Goal: Task Accomplishment & Management: Manage account settings

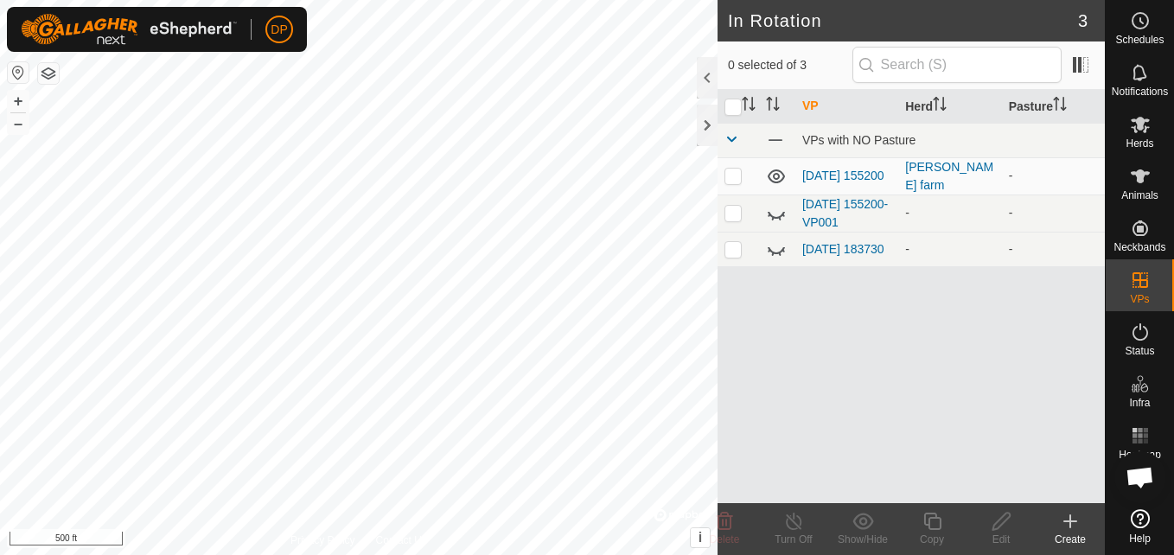
scroll to position [1765, 0]
click at [1138, 123] on icon at bounding box center [1140, 125] width 19 height 16
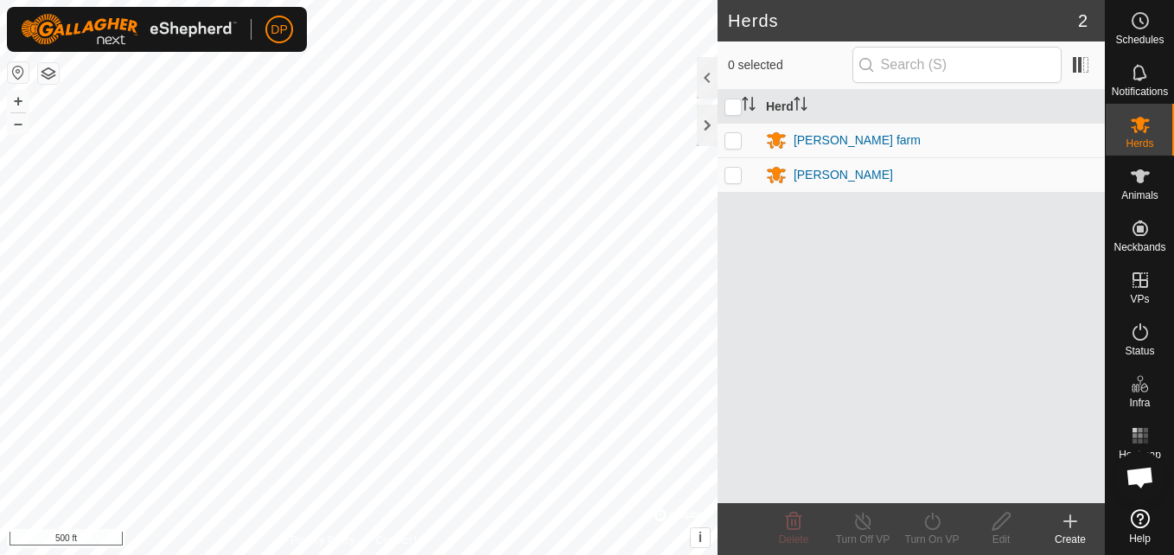
click at [732, 135] on p-checkbox at bounding box center [733, 140] width 17 height 14
checkbox input "true"
click at [1066, 524] on icon at bounding box center [1070, 521] width 21 height 21
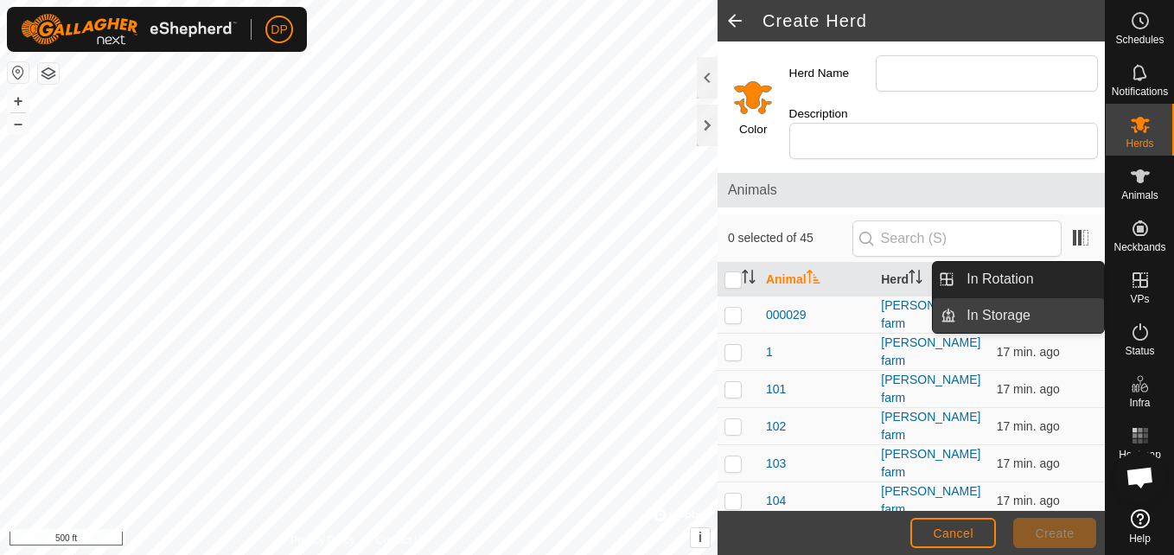
click at [1030, 307] on link "In Storage" at bounding box center [1030, 315] width 148 height 35
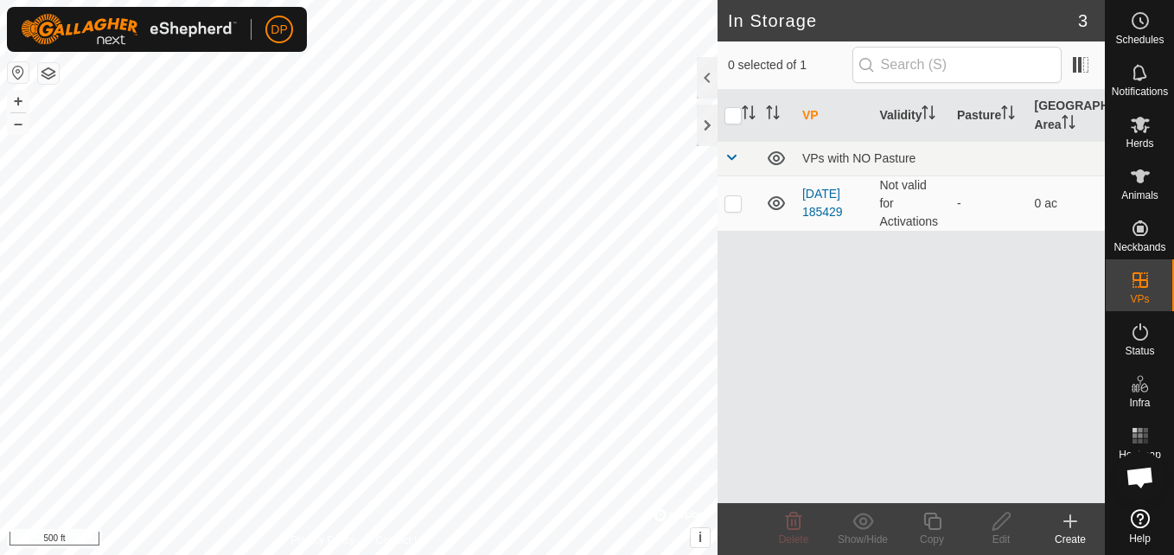
click at [1074, 516] on icon at bounding box center [1070, 521] width 21 height 21
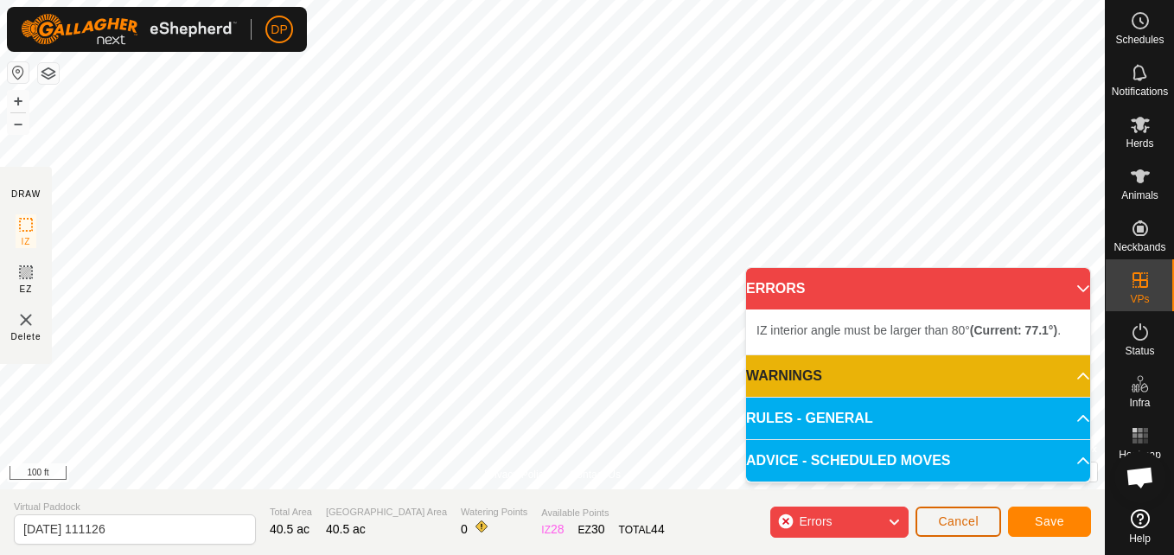
click at [955, 518] on span "Cancel" at bounding box center [958, 521] width 41 height 14
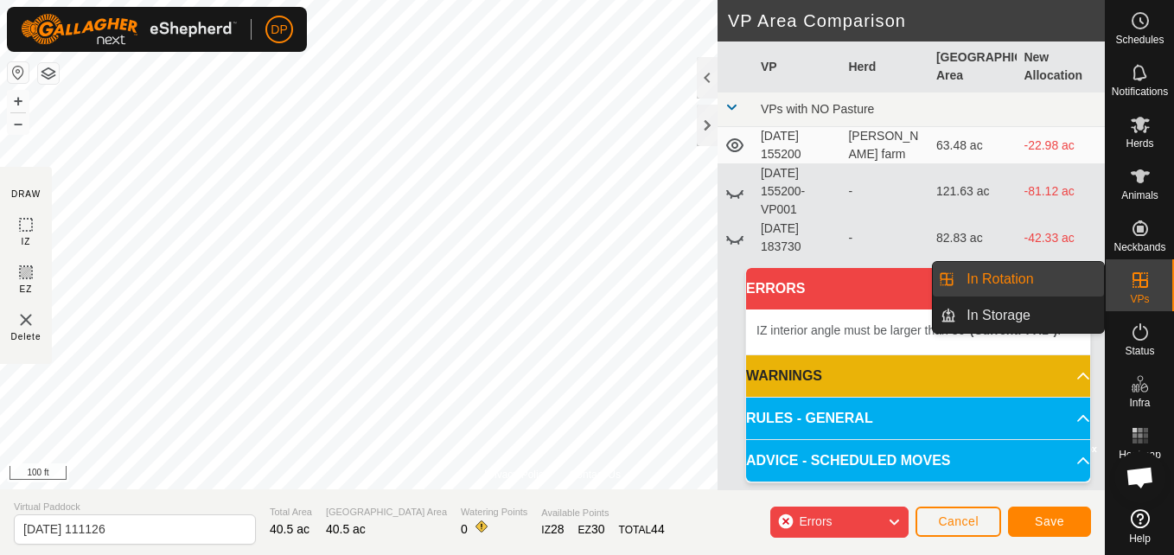
click at [1136, 261] on div "VPs" at bounding box center [1140, 285] width 68 height 52
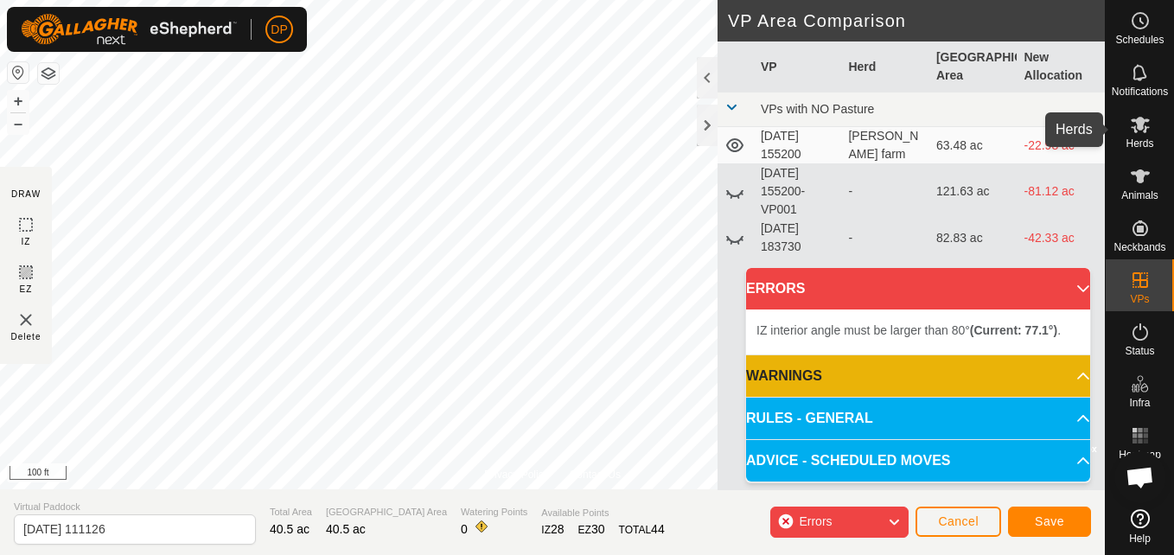
click at [1128, 125] on es-mob-svg-icon at bounding box center [1140, 125] width 31 height 28
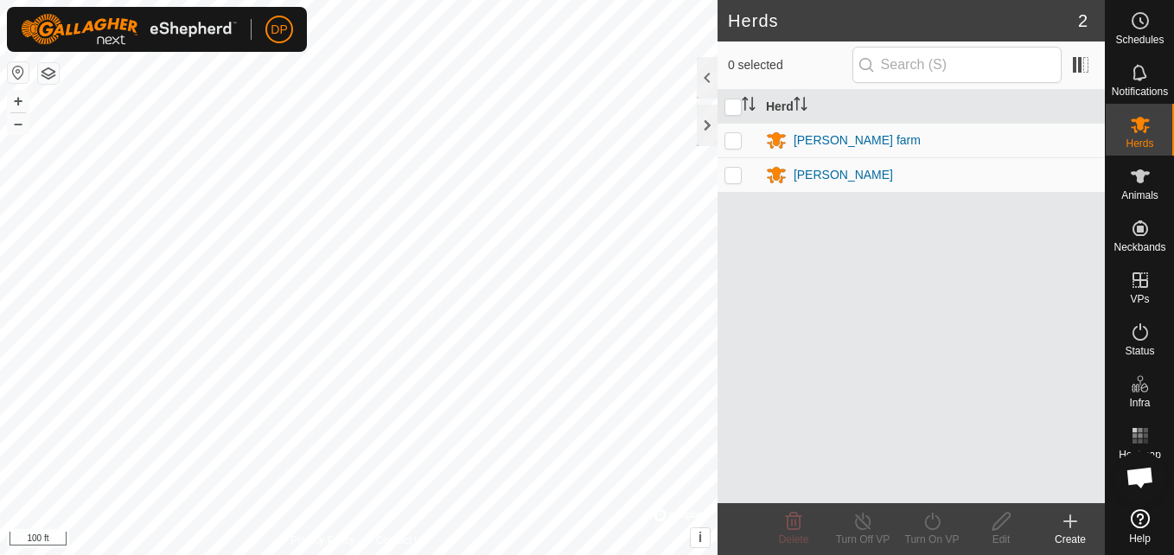
click at [738, 175] on p-checkbox at bounding box center [733, 175] width 17 height 14
checkbox input "true"
click at [1070, 512] on icon at bounding box center [1070, 521] width 21 height 21
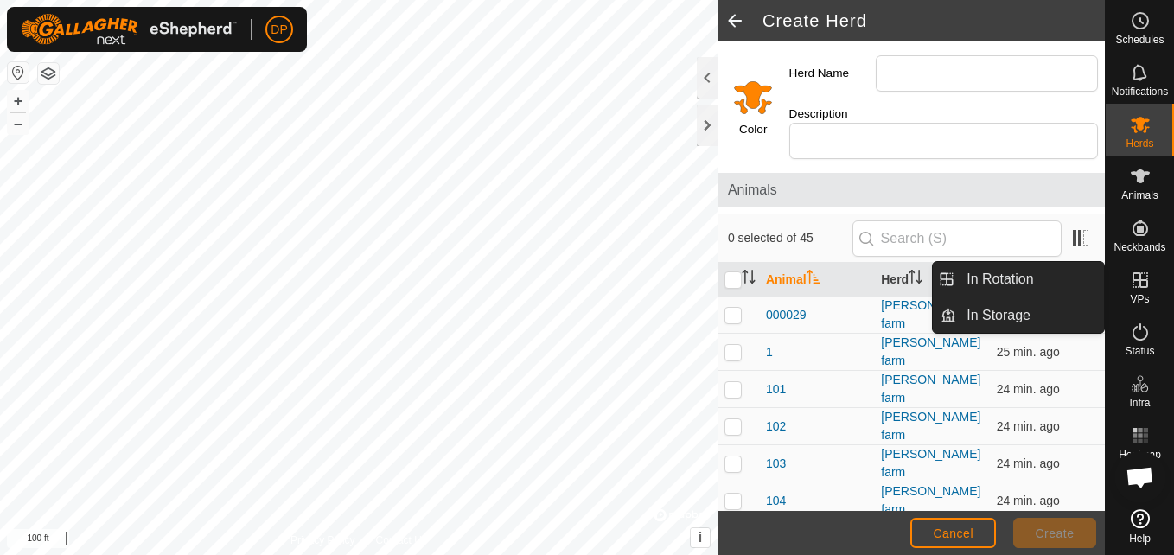
click at [1134, 291] on es-virtualpaddocks-svg-icon at bounding box center [1140, 280] width 31 height 28
click at [1019, 308] on link "In Storage" at bounding box center [1030, 315] width 148 height 35
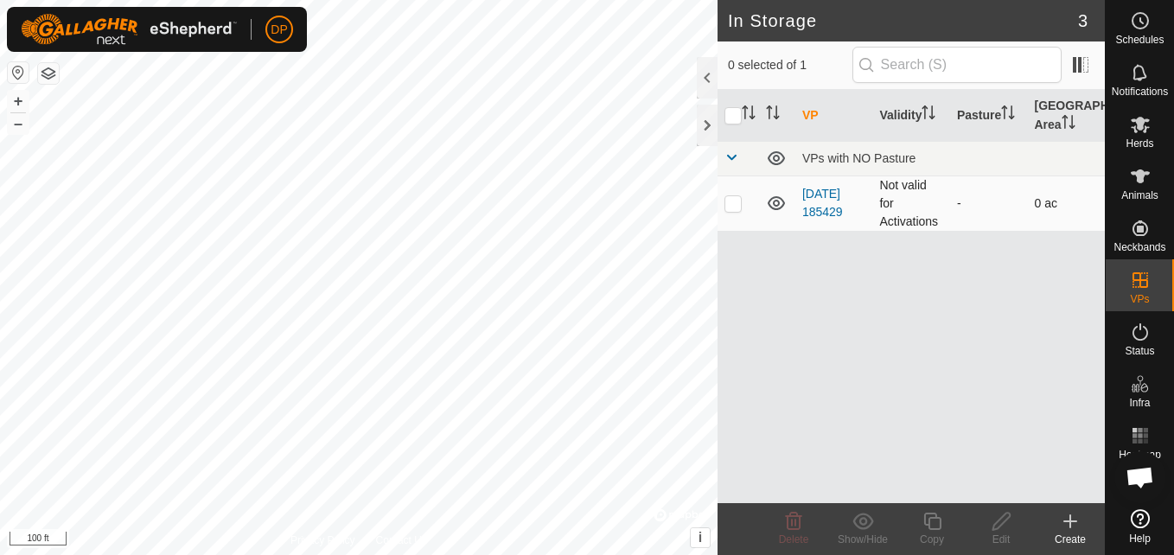
click at [732, 201] on p-checkbox at bounding box center [733, 203] width 17 height 14
checkbox input "true"
click at [1063, 521] on icon at bounding box center [1070, 521] width 21 height 21
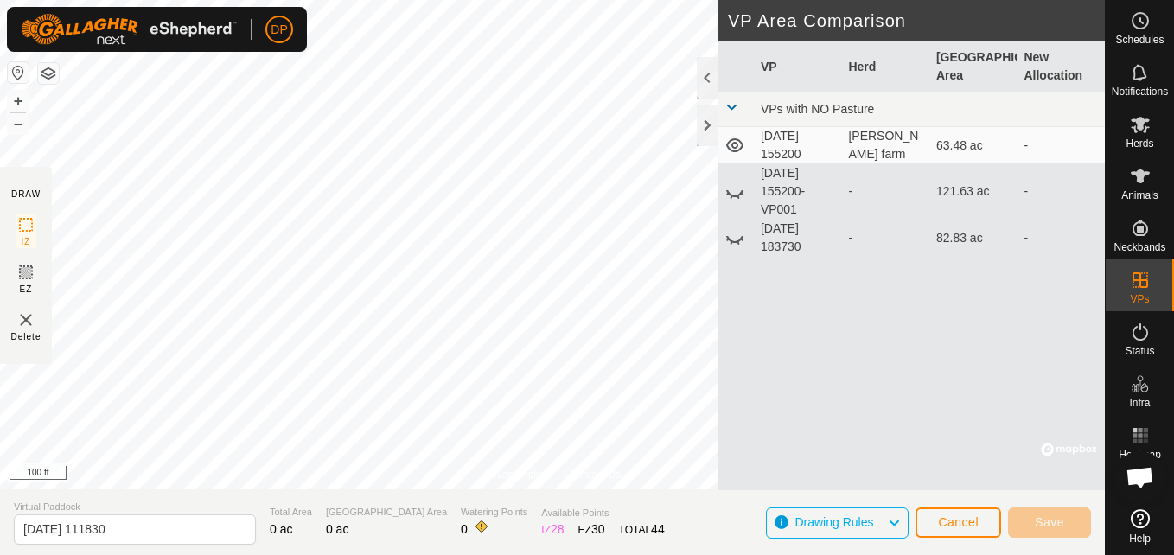
click at [0, 0] on html "DP Schedules Notifications Herds Animals Neckbands VPs Status Infra Heatmap Hel…" at bounding box center [587, 277] width 1174 height 555
click at [150, 19] on div "DP Schedules Notifications Herds Animals Neckbands VPs Status Infra Heatmap Hel…" at bounding box center [587, 277] width 1174 height 555
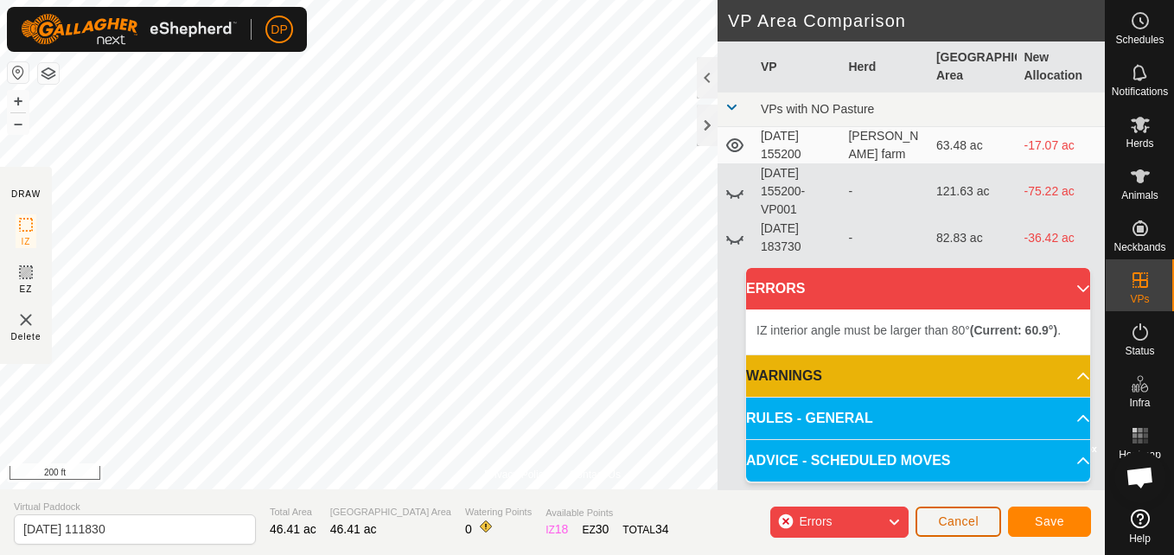
click at [942, 514] on button "Cancel" at bounding box center [959, 522] width 86 height 30
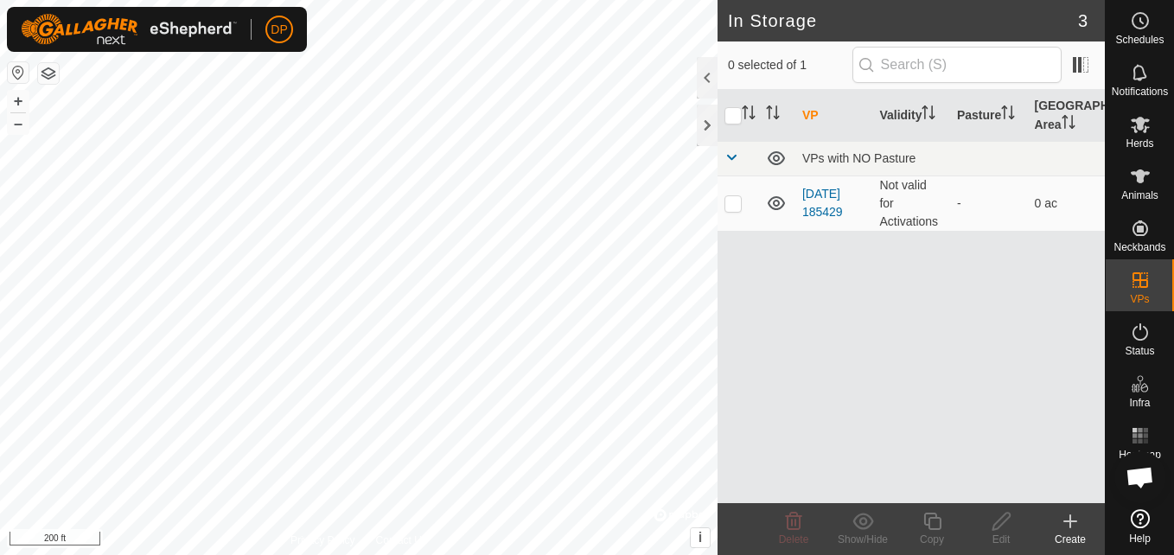
click at [730, 300] on div "In Storage 3 0 selected of 1 VP Validity Pasture Grazing Area VPs with NO Pastu…" at bounding box center [552, 277] width 1105 height 555
click at [1070, 524] on icon at bounding box center [1070, 521] width 0 height 12
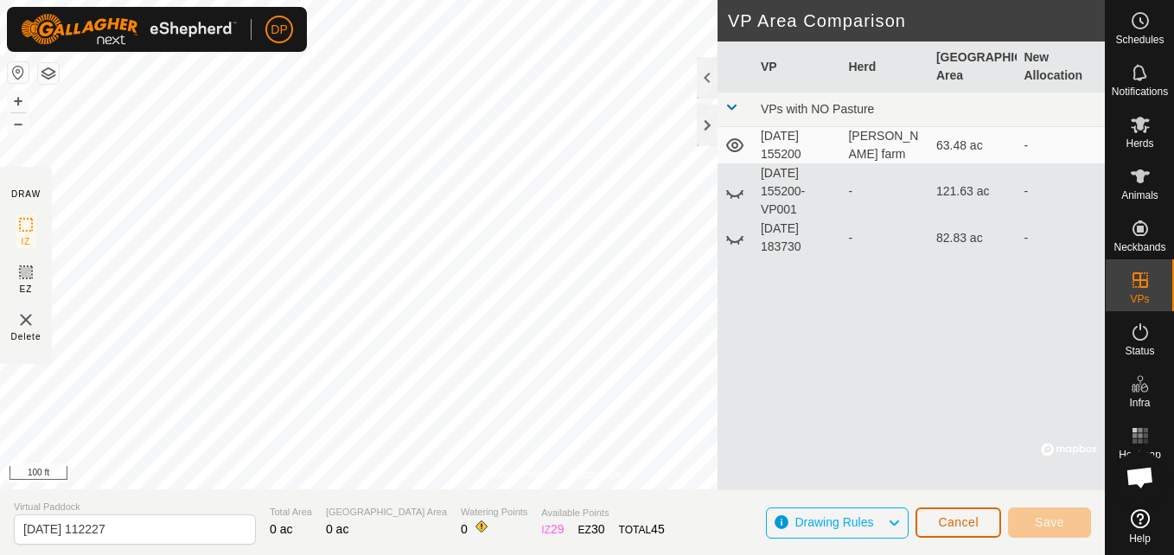
click at [962, 511] on button "Cancel" at bounding box center [959, 523] width 86 height 30
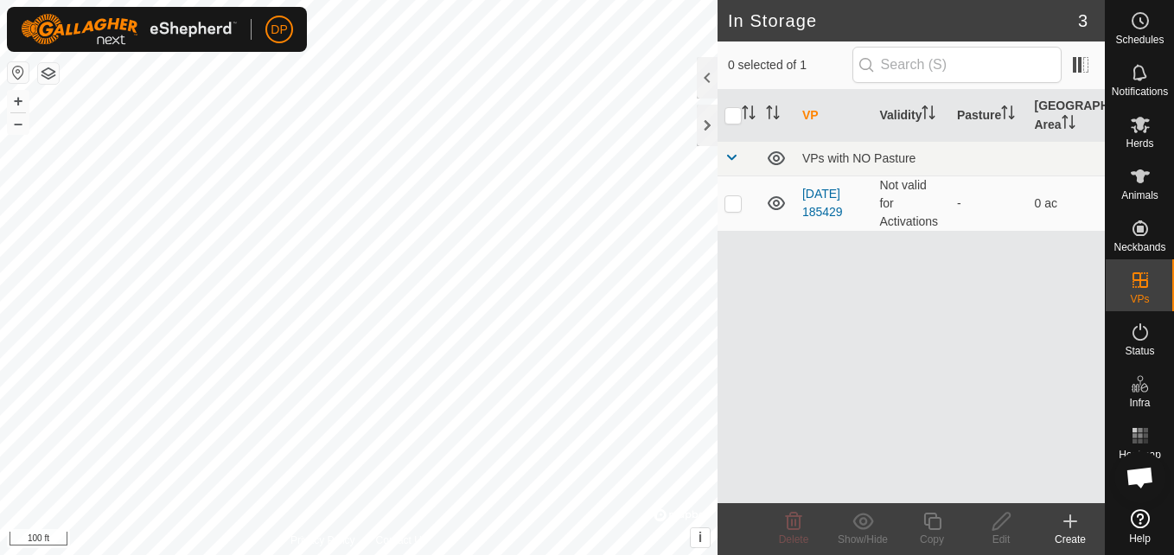
click at [1070, 523] on icon at bounding box center [1070, 521] width 0 height 12
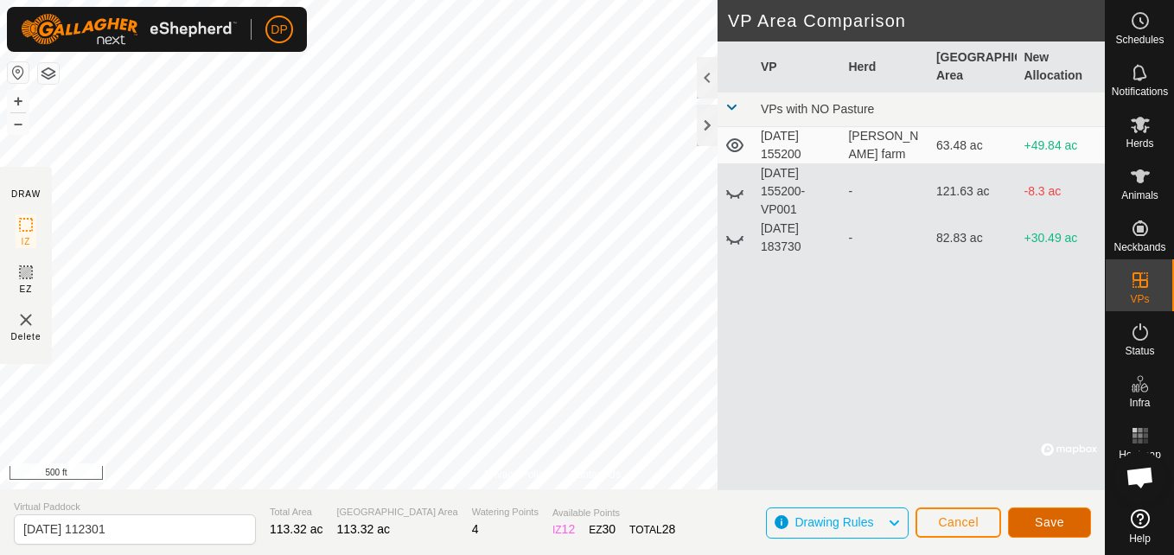
click at [1031, 514] on button "Save" at bounding box center [1049, 523] width 83 height 30
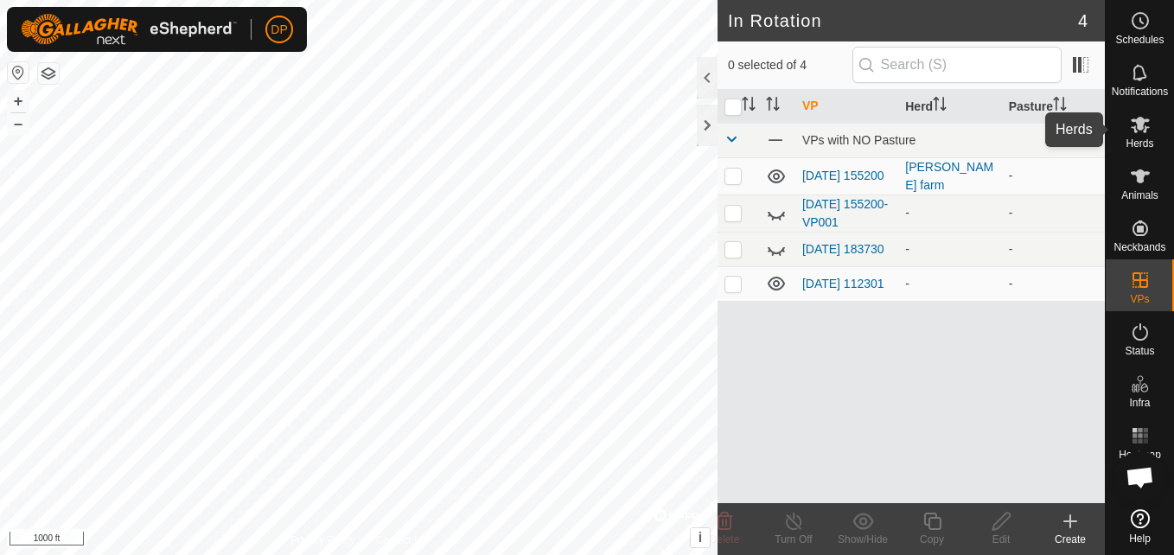
click at [1138, 125] on icon at bounding box center [1140, 125] width 19 height 16
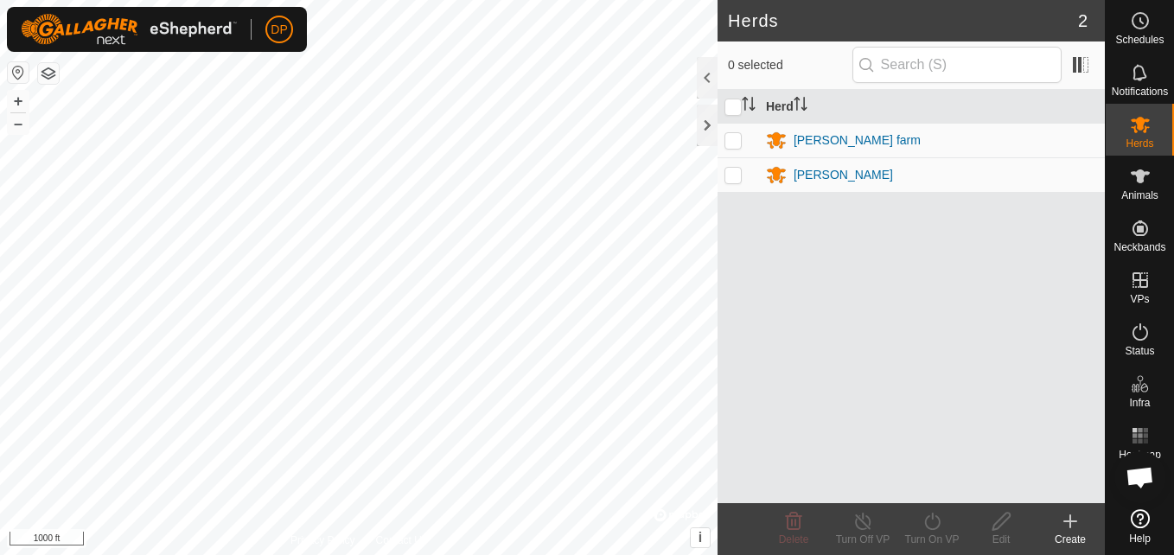
click at [736, 182] on p-checkbox at bounding box center [733, 175] width 17 height 14
checkbox input "true"
click at [728, 135] on p-checkbox at bounding box center [733, 140] width 17 height 14
checkbox input "true"
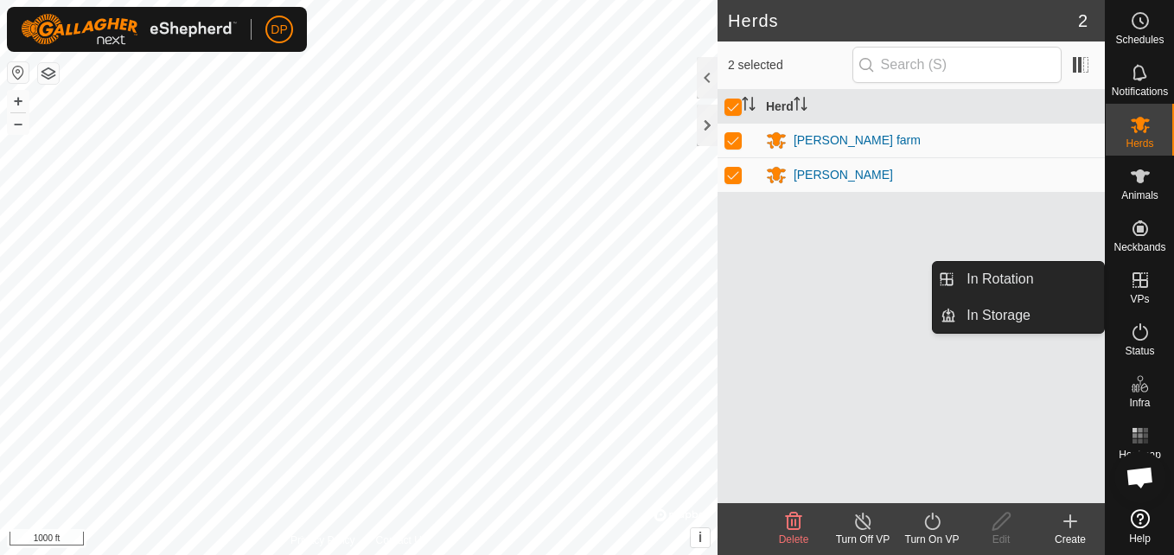
click at [1132, 271] on icon at bounding box center [1140, 280] width 21 height 21
click at [1089, 278] on link "In Rotation" at bounding box center [1030, 279] width 148 height 35
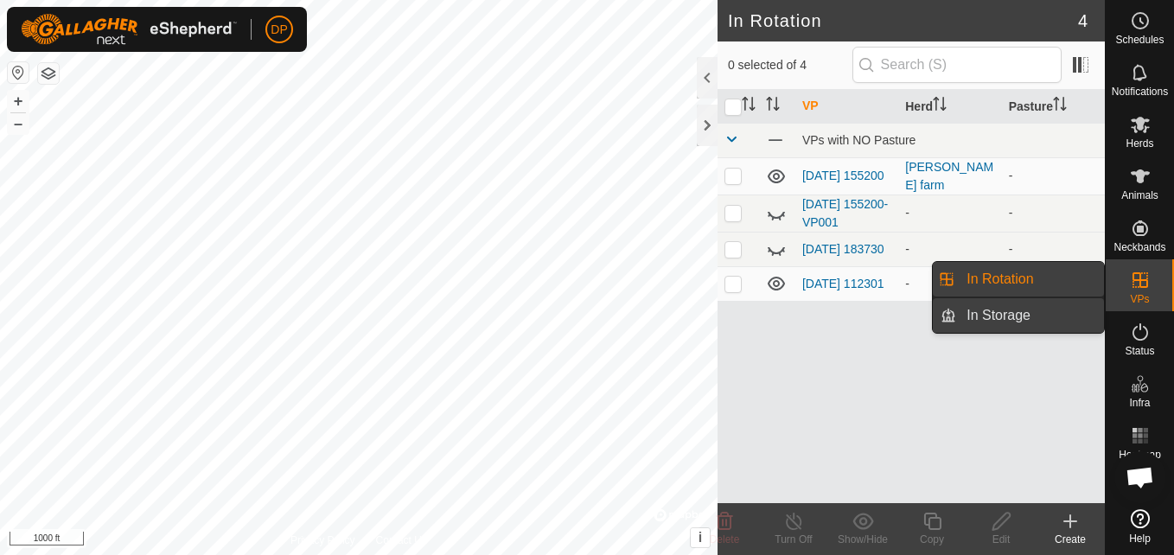
click at [1065, 308] on link "In Storage" at bounding box center [1030, 315] width 148 height 35
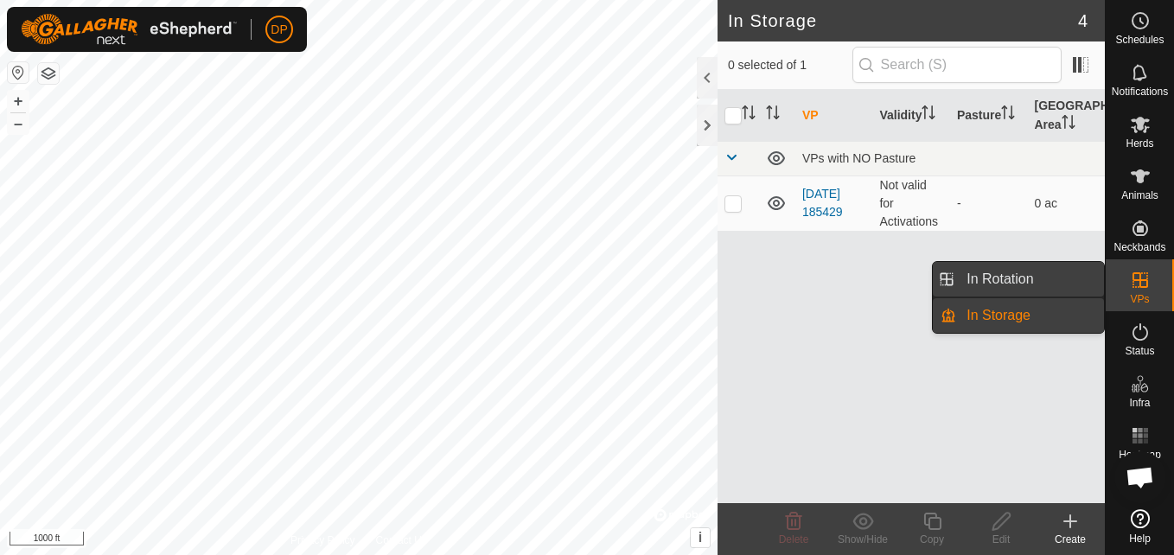
click at [1059, 284] on link "In Rotation" at bounding box center [1030, 279] width 148 height 35
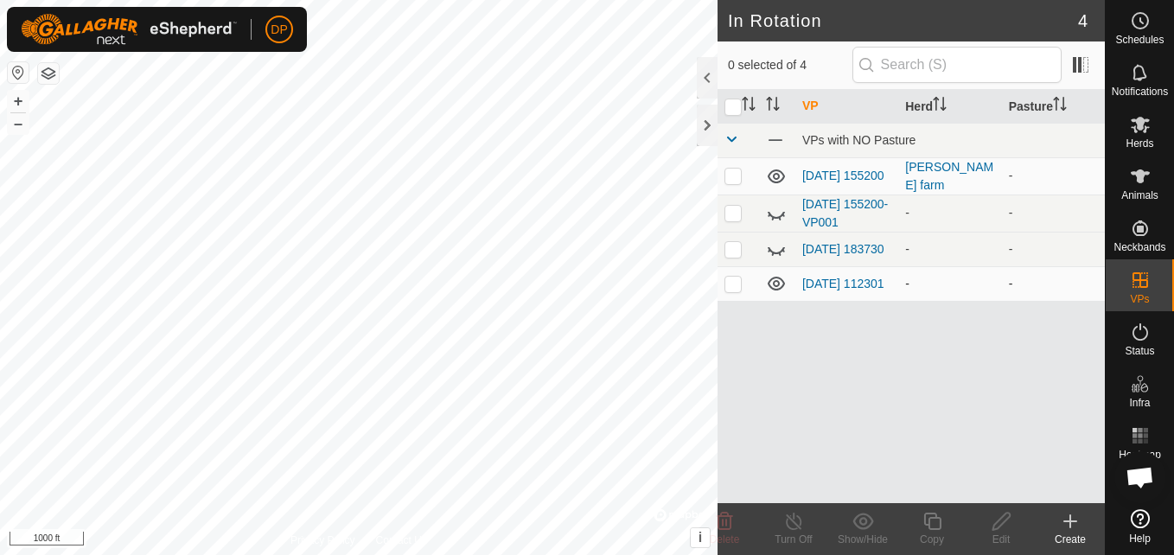
click at [780, 289] on icon at bounding box center [776, 283] width 21 height 21
click at [776, 175] on icon at bounding box center [776, 176] width 21 height 21
click at [1134, 130] on icon at bounding box center [1140, 125] width 19 height 16
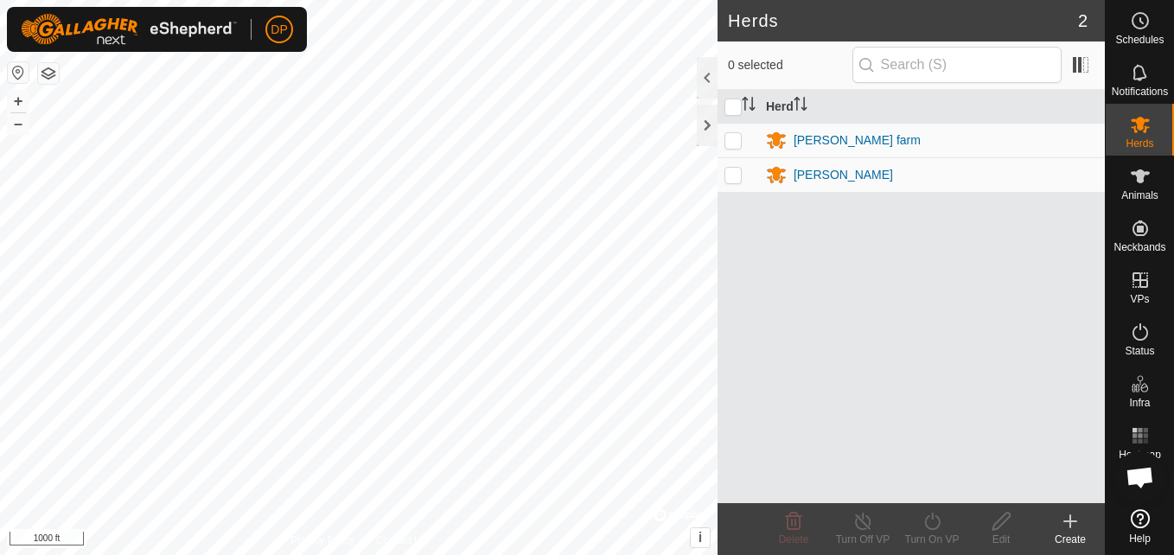
click at [732, 176] on p-checkbox at bounding box center [733, 175] width 17 height 14
checkbox input "true"
click at [718, 141] on div "Herds 2 1 selected [PERSON_NAME] farm [PERSON_NAME] Delete Turn Off VP Turn On …" at bounding box center [911, 277] width 387 height 555
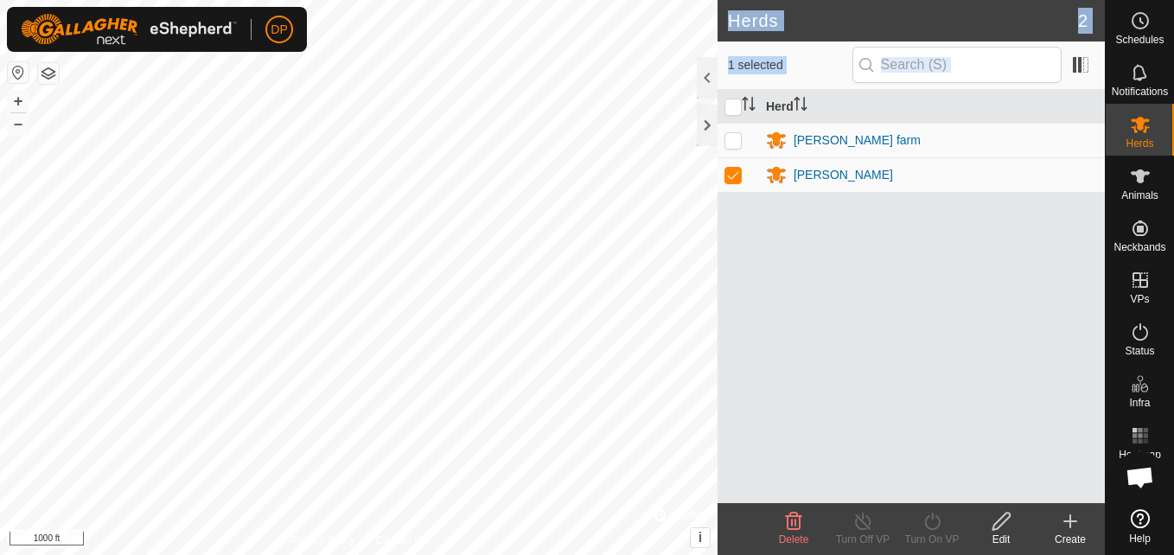
click at [730, 147] on p-checkbox at bounding box center [733, 140] width 17 height 14
checkbox input "true"
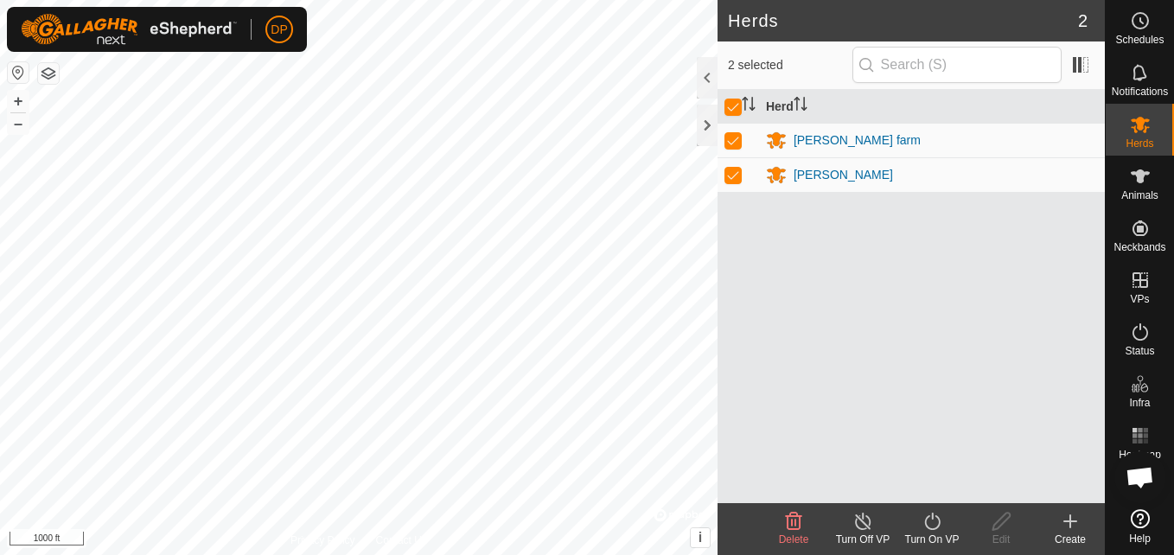
click at [864, 523] on line at bounding box center [863, 522] width 14 height 14
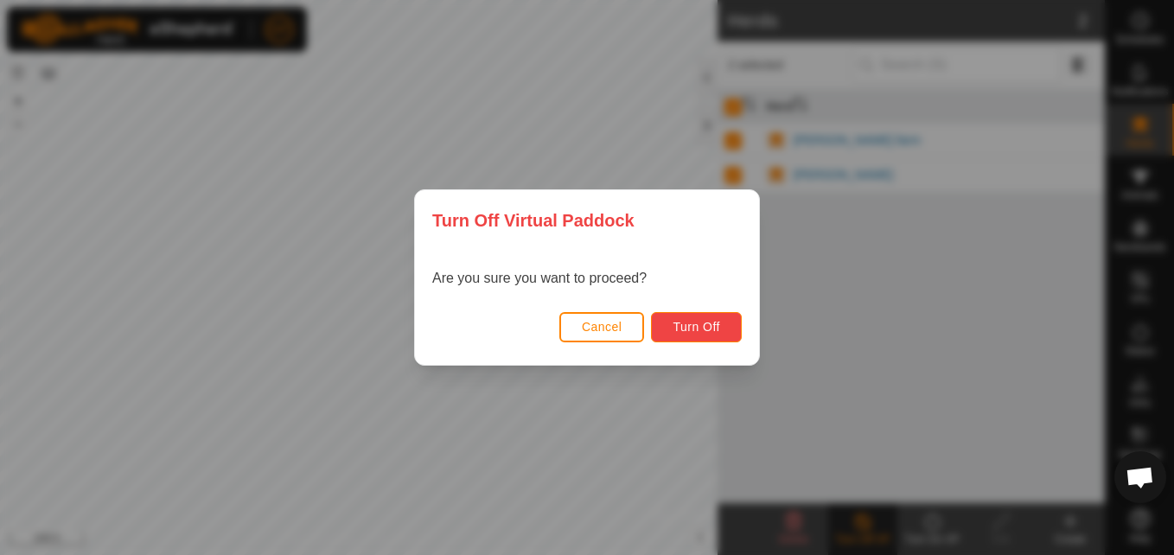
click at [713, 323] on span "Turn Off" at bounding box center [697, 327] width 48 height 14
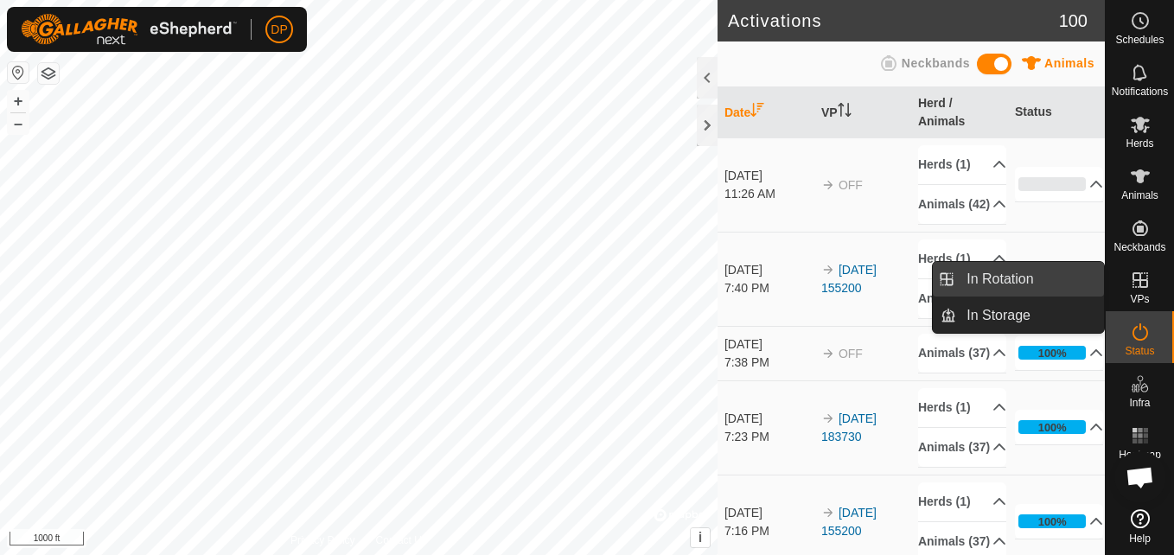
drag, startPoint x: 1096, startPoint y: 283, endPoint x: 1074, endPoint y: 283, distance: 22.5
click at [1074, 283] on link "In Rotation" at bounding box center [1030, 279] width 148 height 35
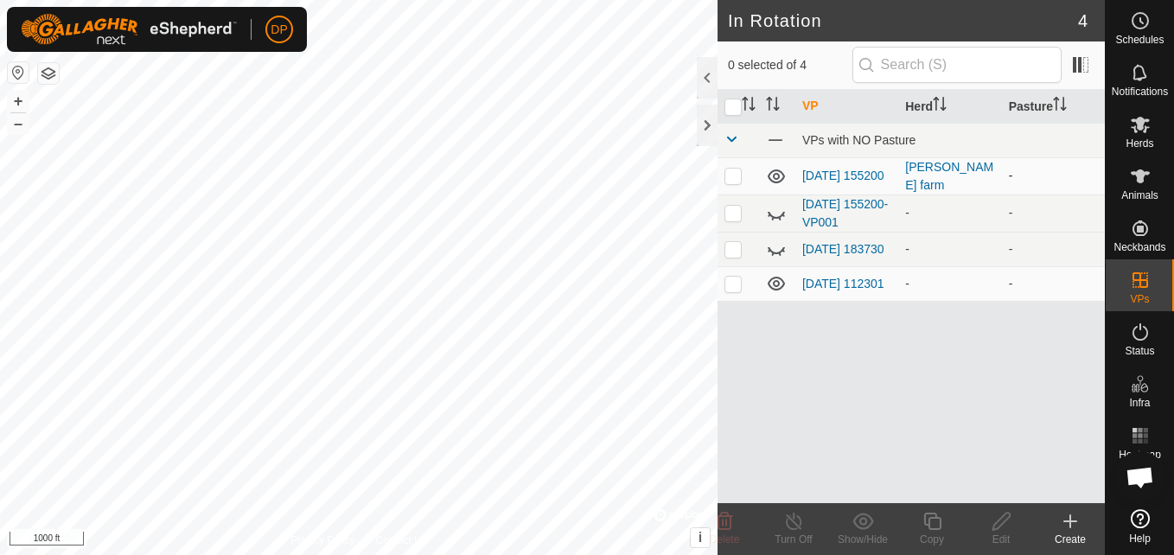
click at [775, 172] on icon at bounding box center [776, 176] width 21 height 21
click at [777, 289] on icon at bounding box center [776, 283] width 21 height 21
click at [1138, 120] on icon at bounding box center [1140, 125] width 19 height 16
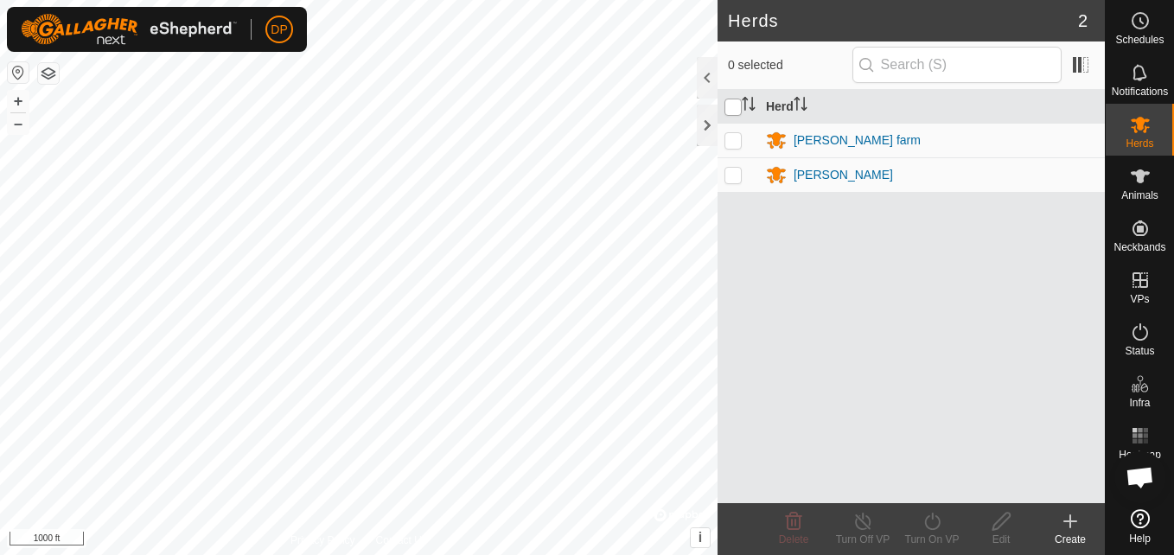
click at [738, 106] on input "checkbox" at bounding box center [733, 107] width 17 height 17
checkbox input "true"
click at [940, 520] on icon at bounding box center [933, 521] width 22 height 21
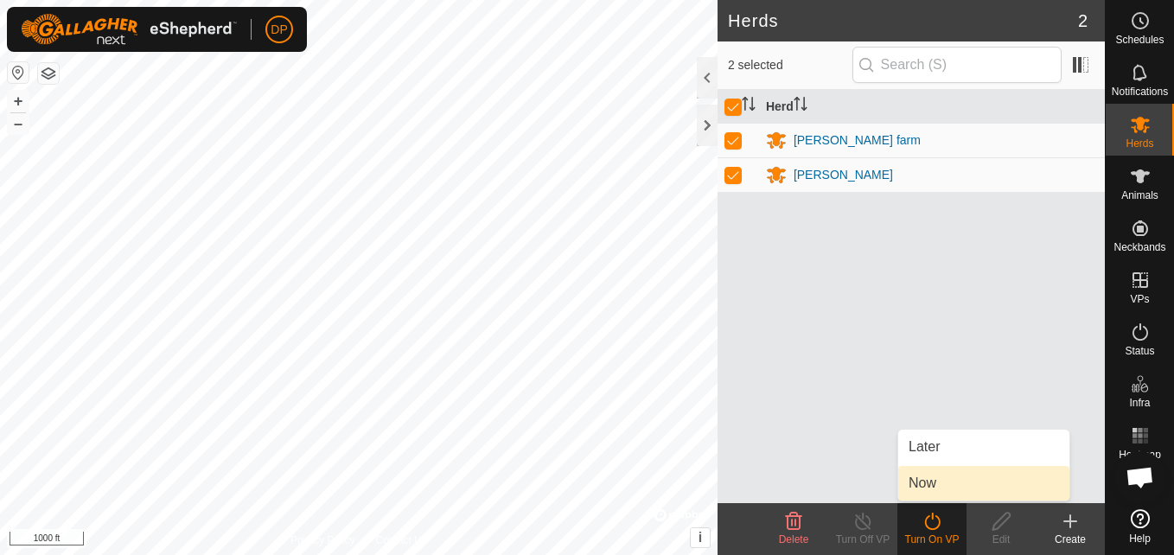
click at [945, 476] on link "Now" at bounding box center [983, 483] width 171 height 35
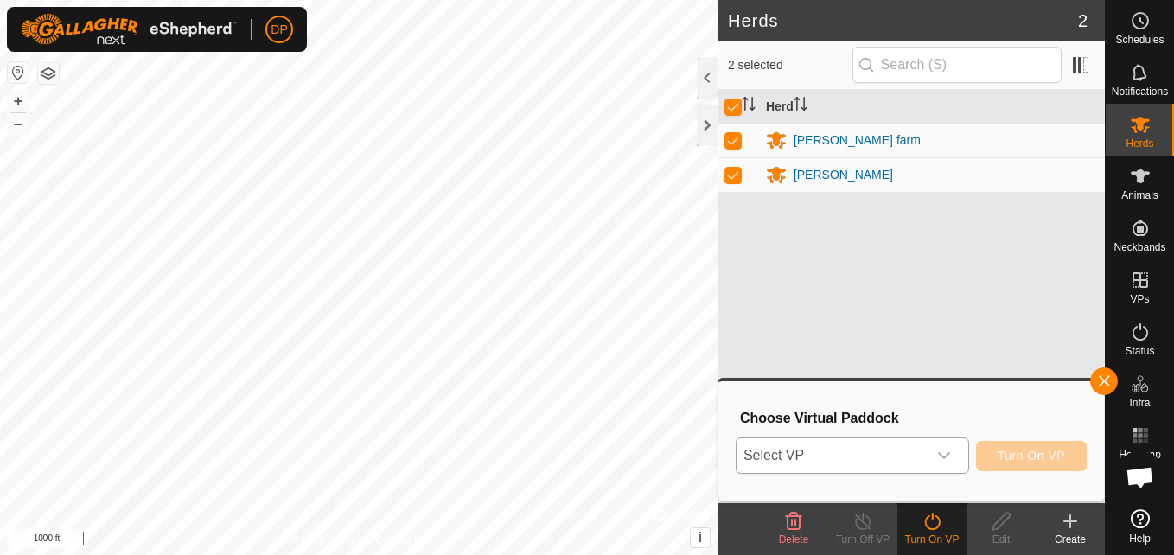
click at [947, 450] on icon "dropdown trigger" at bounding box center [944, 456] width 14 height 14
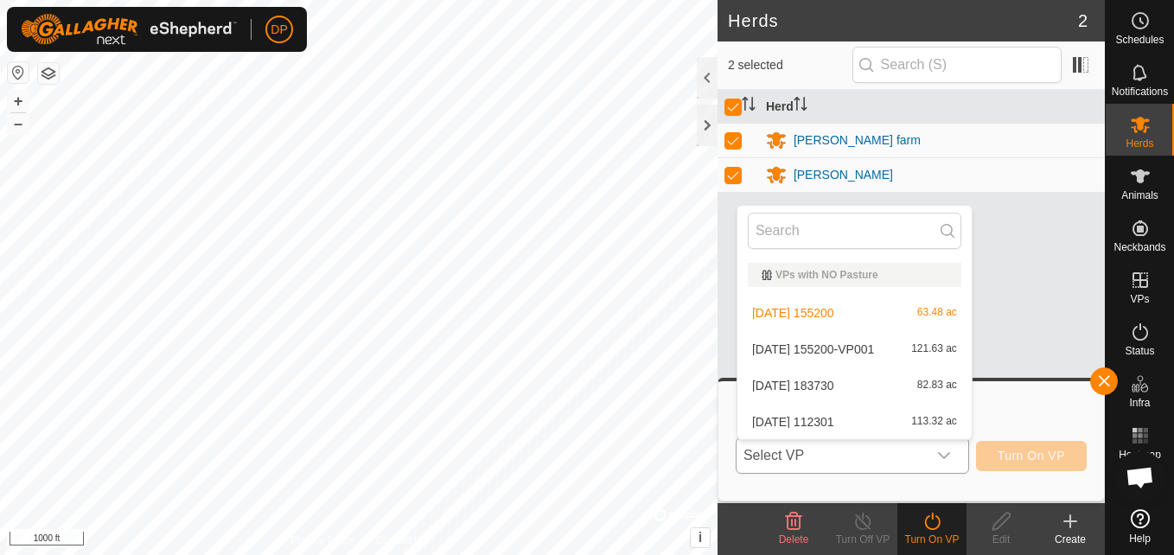
click at [829, 419] on li "[DATE] 112301 113.32 ac" at bounding box center [855, 422] width 234 height 35
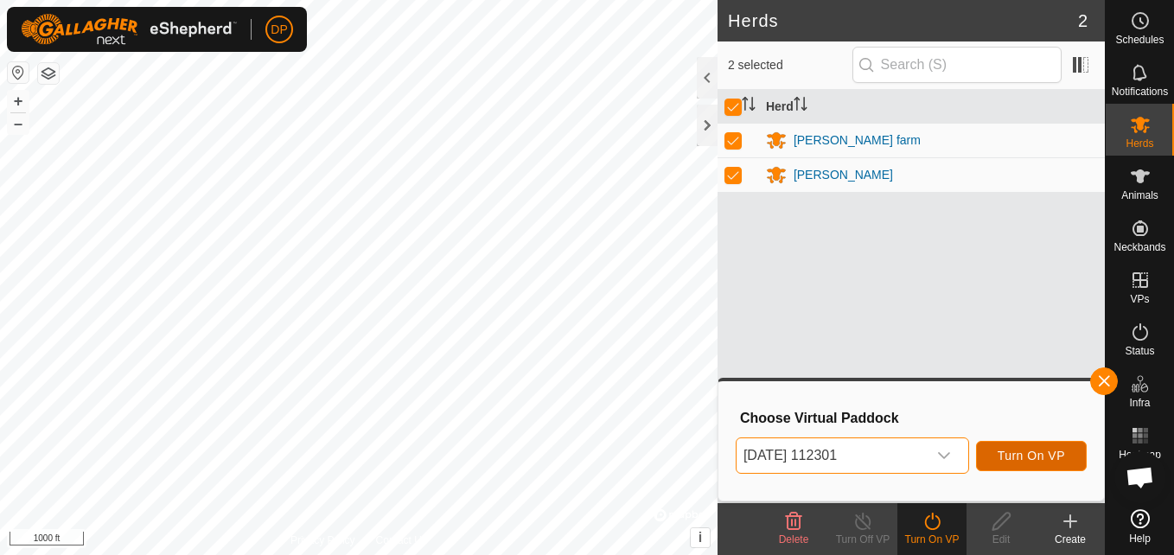
click at [1012, 447] on button "Turn On VP" at bounding box center [1031, 456] width 111 height 30
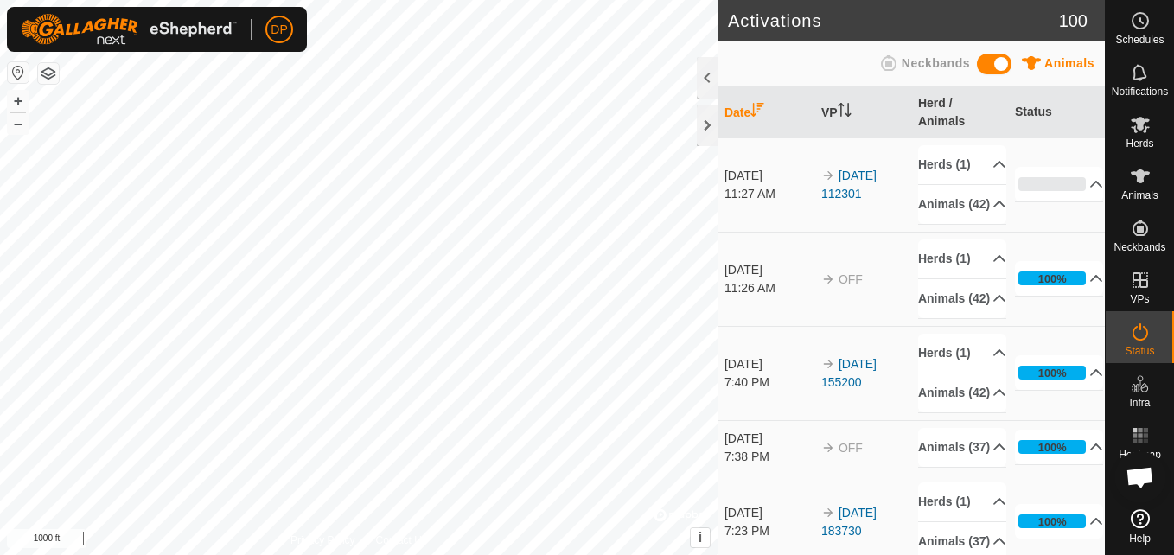
scroll to position [1765, 0]
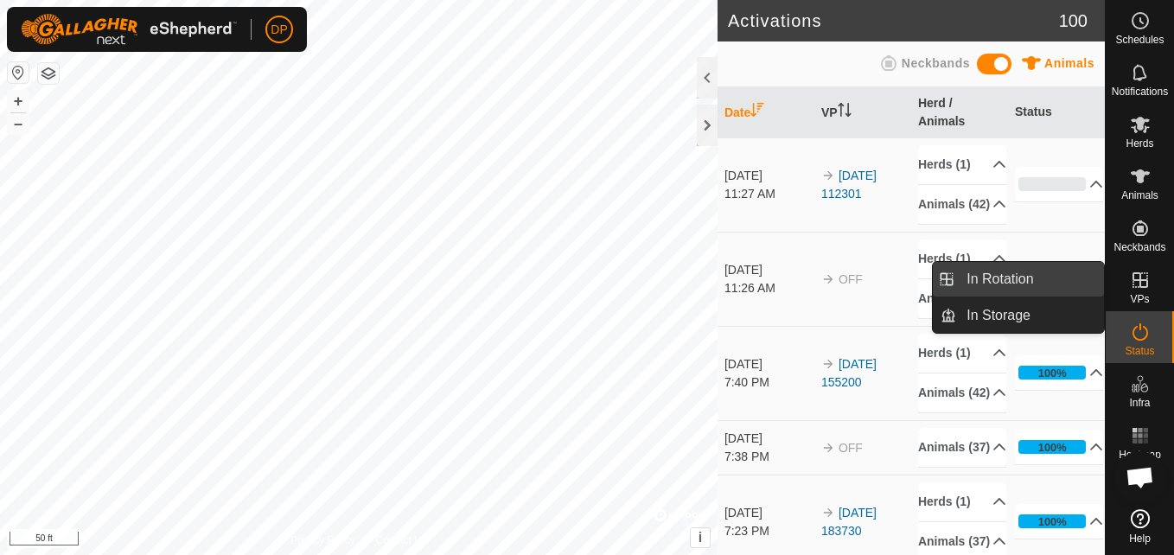
click at [1038, 272] on link "In Rotation" at bounding box center [1030, 279] width 148 height 35
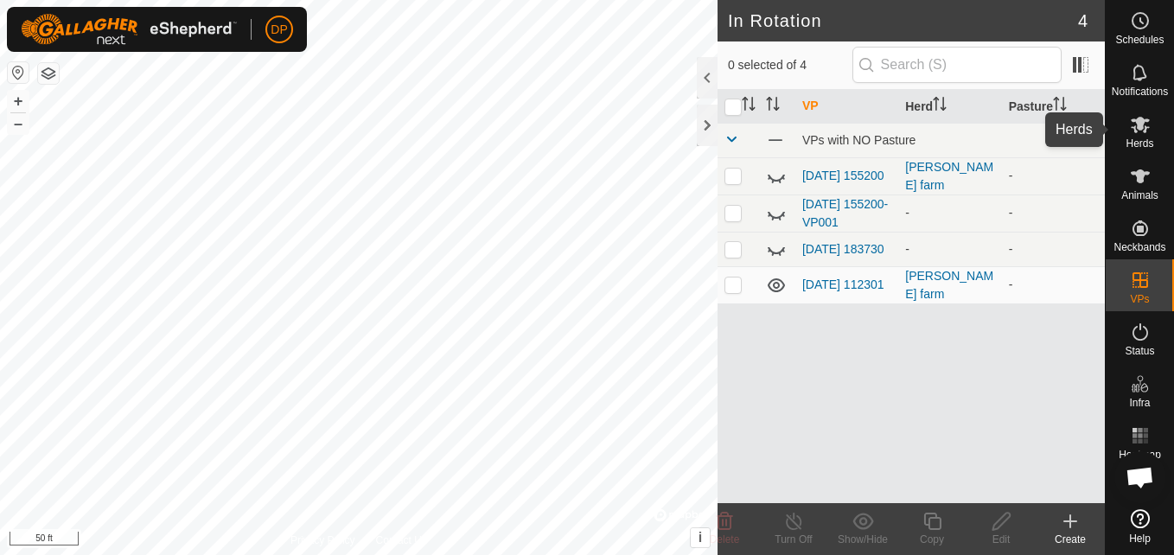
click at [1135, 130] on icon at bounding box center [1140, 125] width 19 height 16
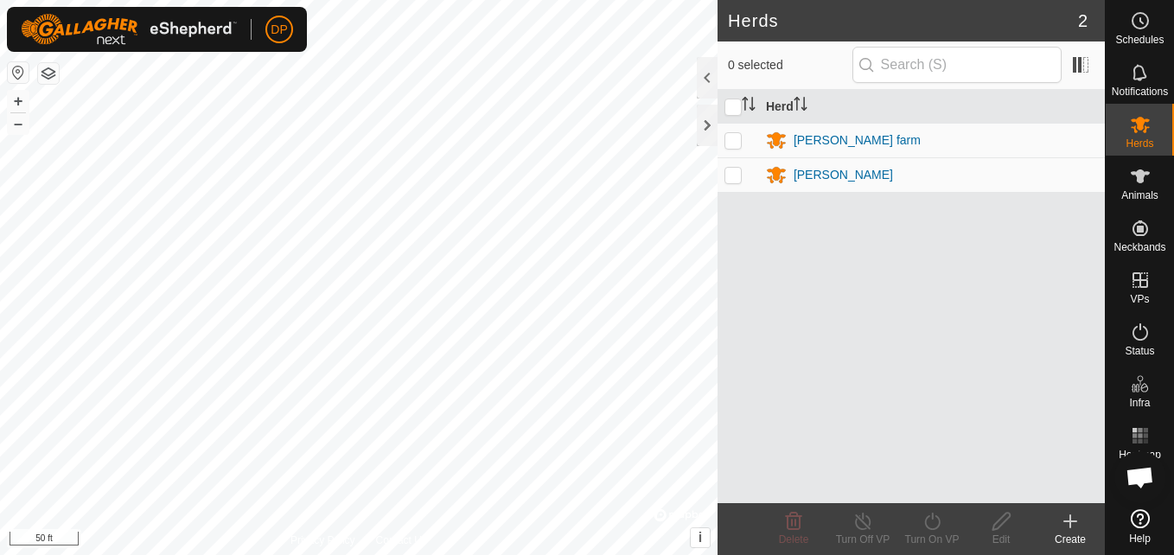
click at [737, 140] on p-checkbox at bounding box center [733, 140] width 17 height 14
checkbox input "true"
click at [1003, 521] on icon at bounding box center [1002, 521] width 22 height 21
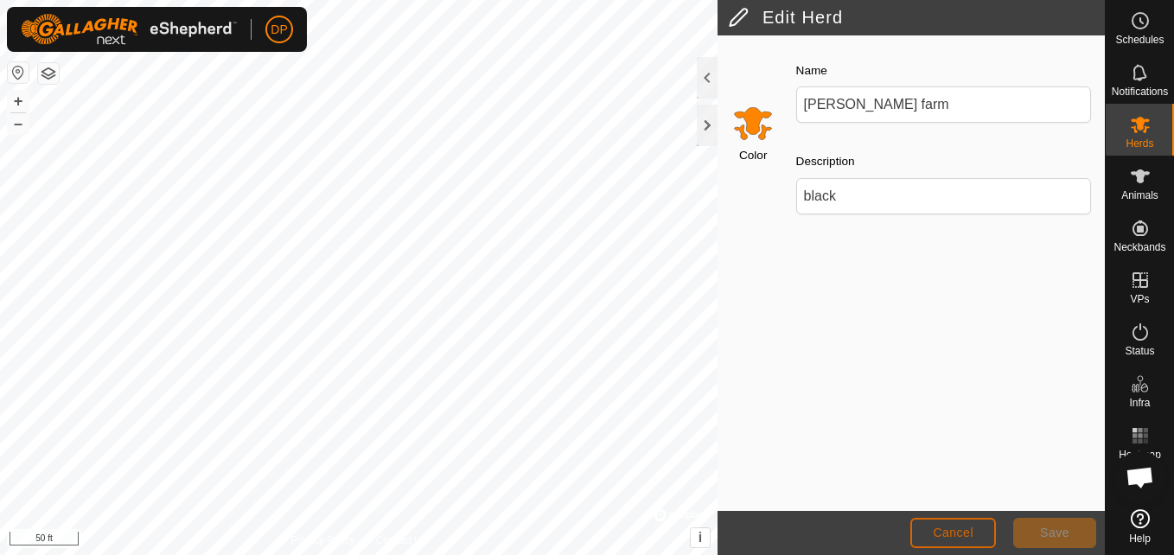
click at [926, 523] on button "Cancel" at bounding box center [954, 533] width 86 height 30
